Goal: Task Accomplishment & Management: Complete application form

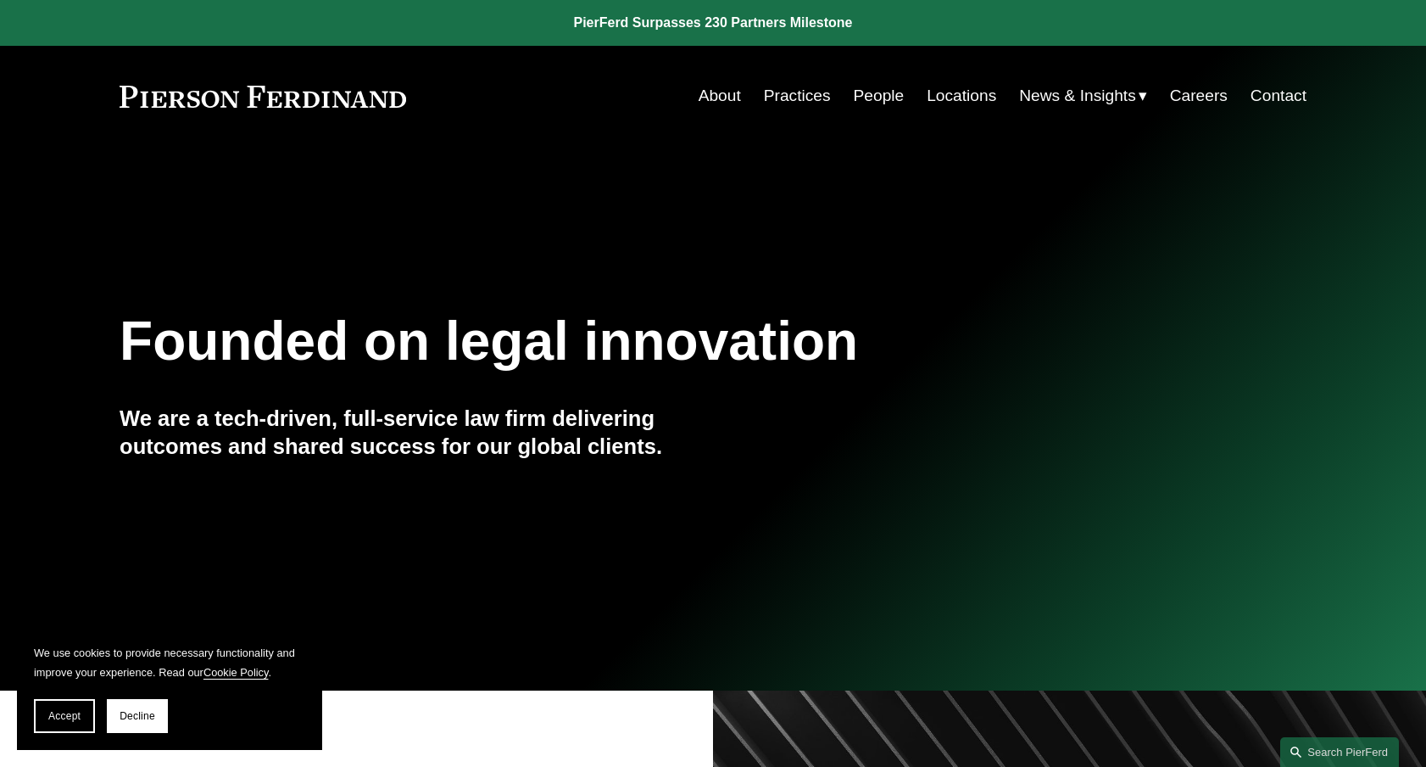
click at [800, 89] on link "Practices" at bounding box center [797, 96] width 67 height 32
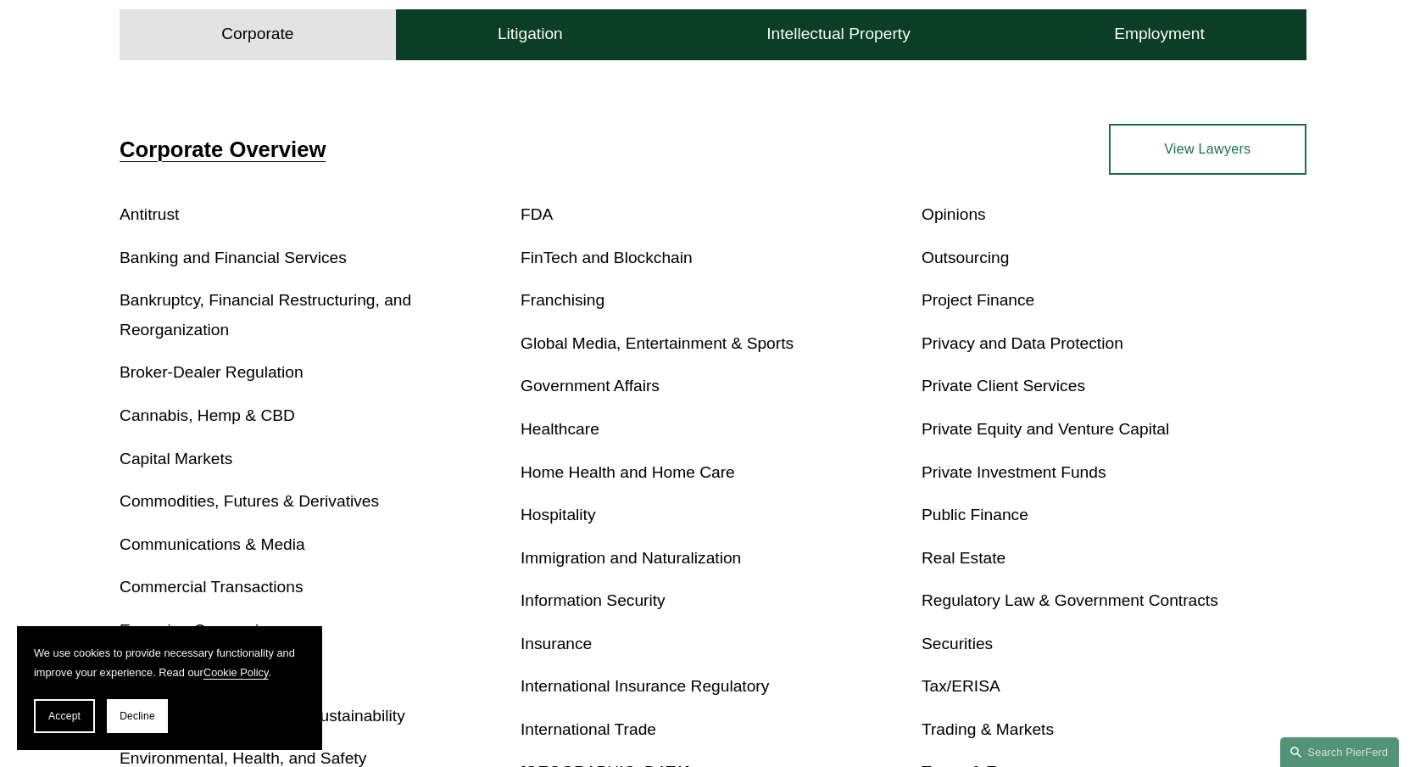
scroll to position [521, 0]
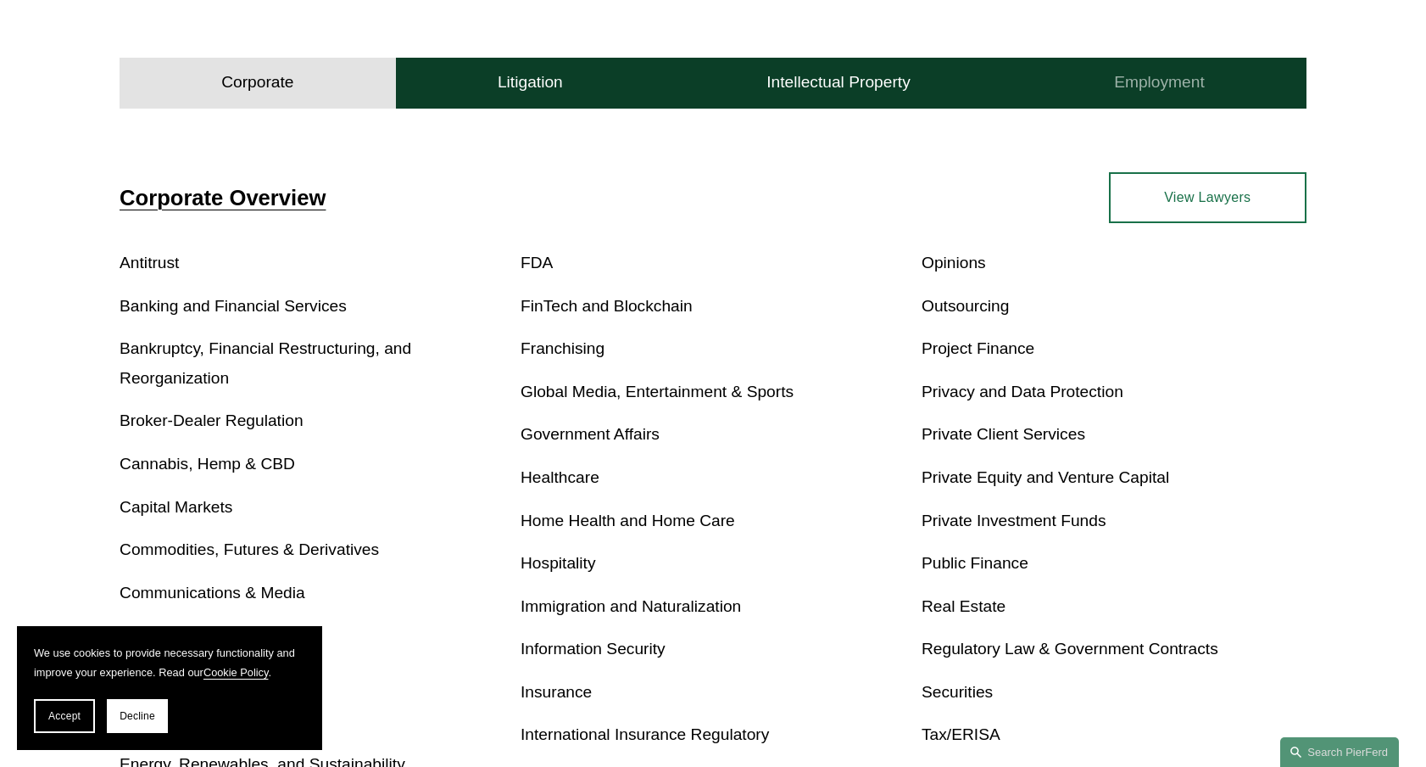
click at [1135, 91] on h4 "Employment" at bounding box center [1159, 82] width 91 height 20
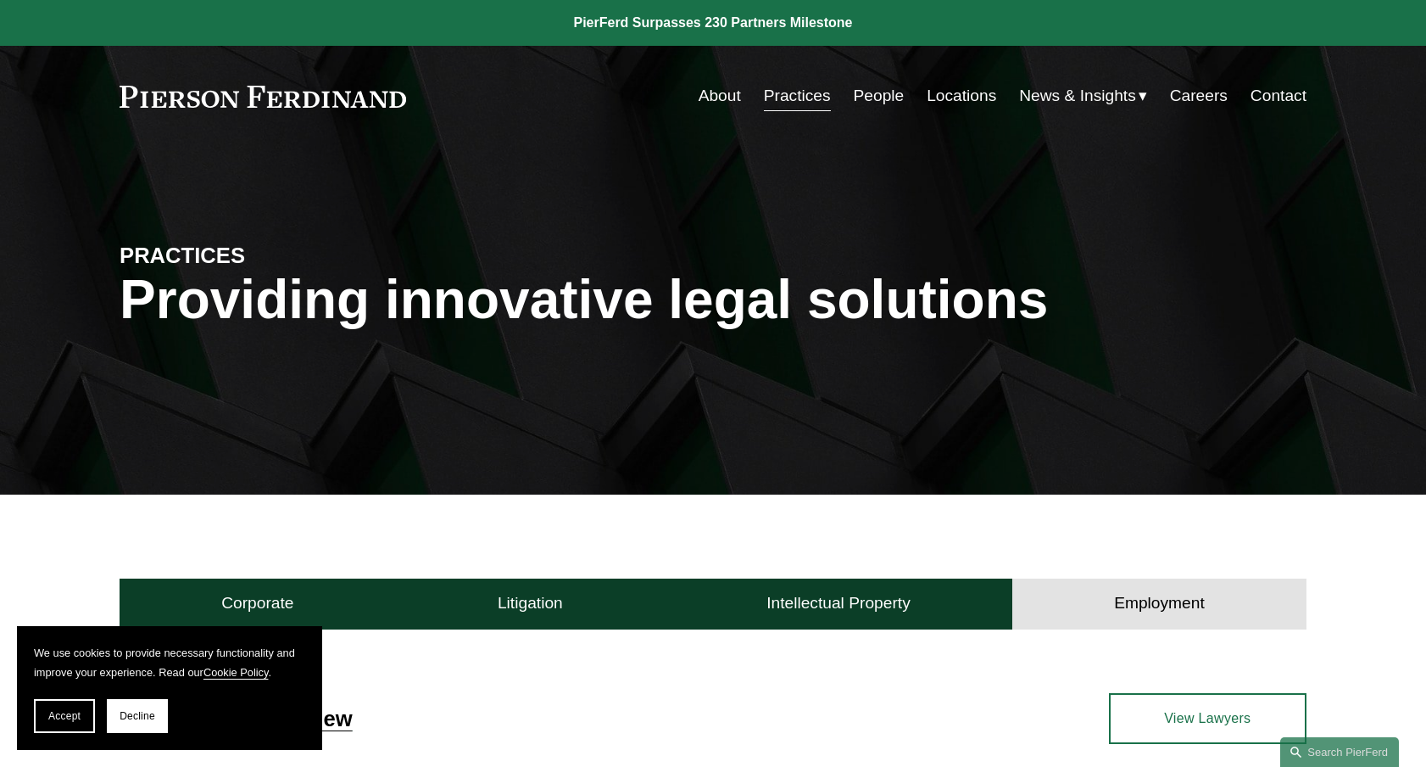
scroll to position [0, 0]
click at [1186, 80] on link "Careers" at bounding box center [1199, 96] width 58 height 32
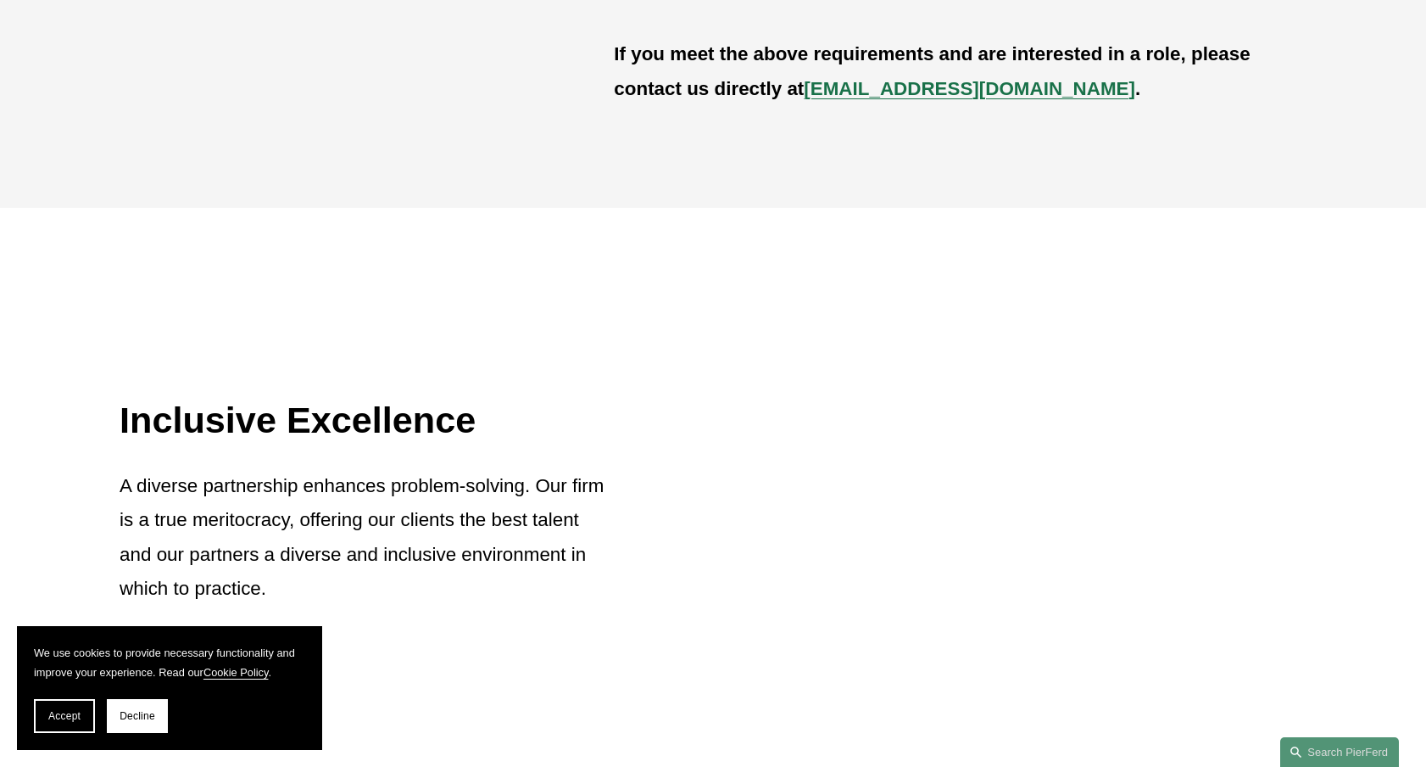
scroll to position [1084, 0]
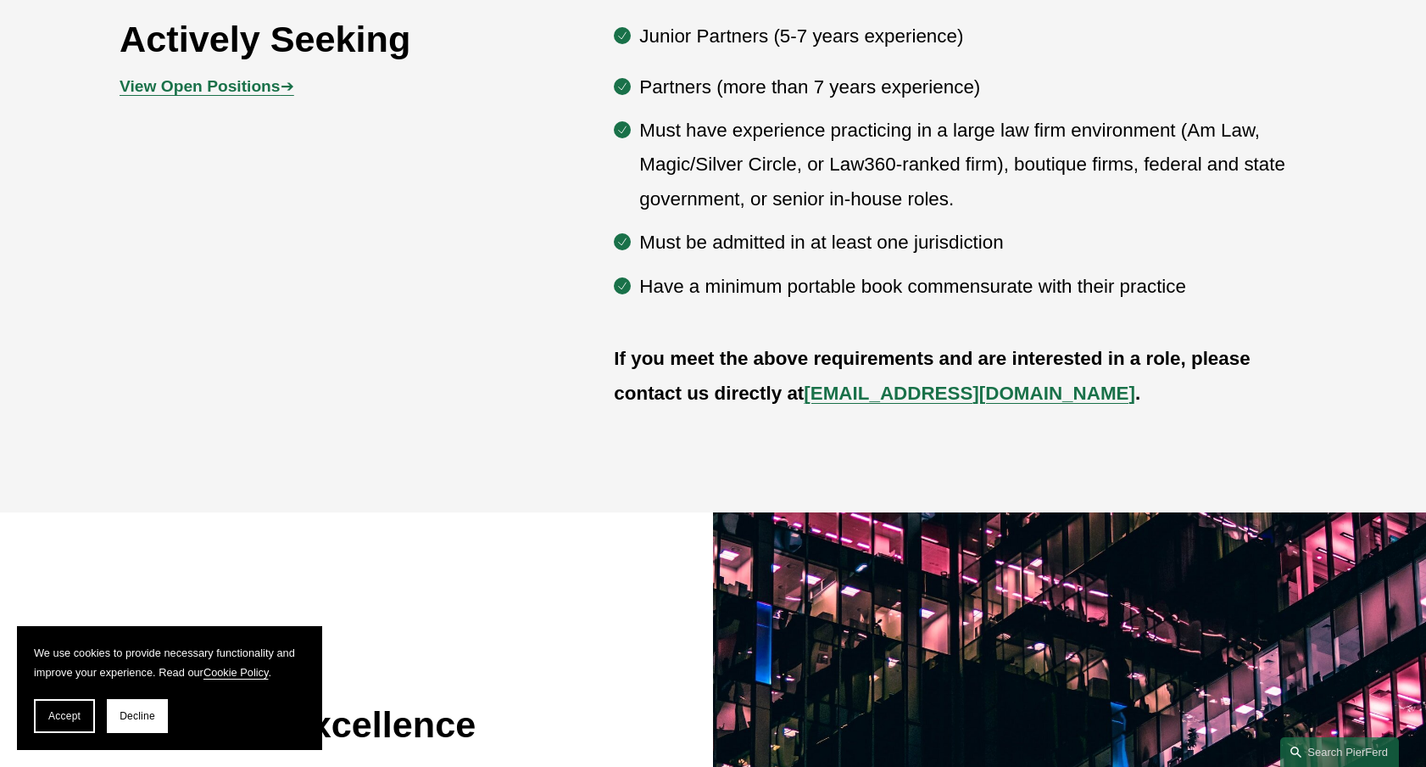
click at [235, 86] on strong "View Open Positions" at bounding box center [200, 86] width 160 height 18
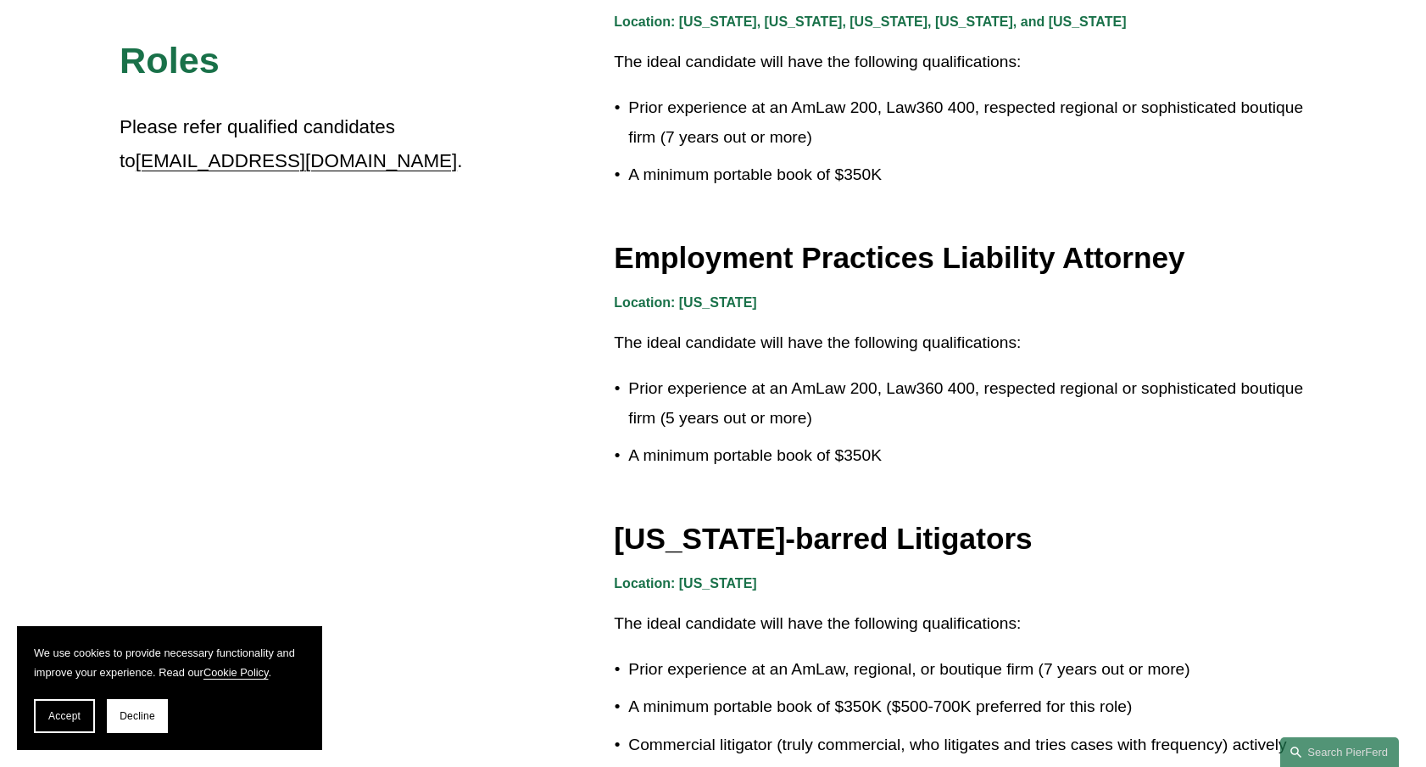
scroll to position [2560, 0]
